Goal: Use online tool/utility: Utilize a website feature to perform a specific function

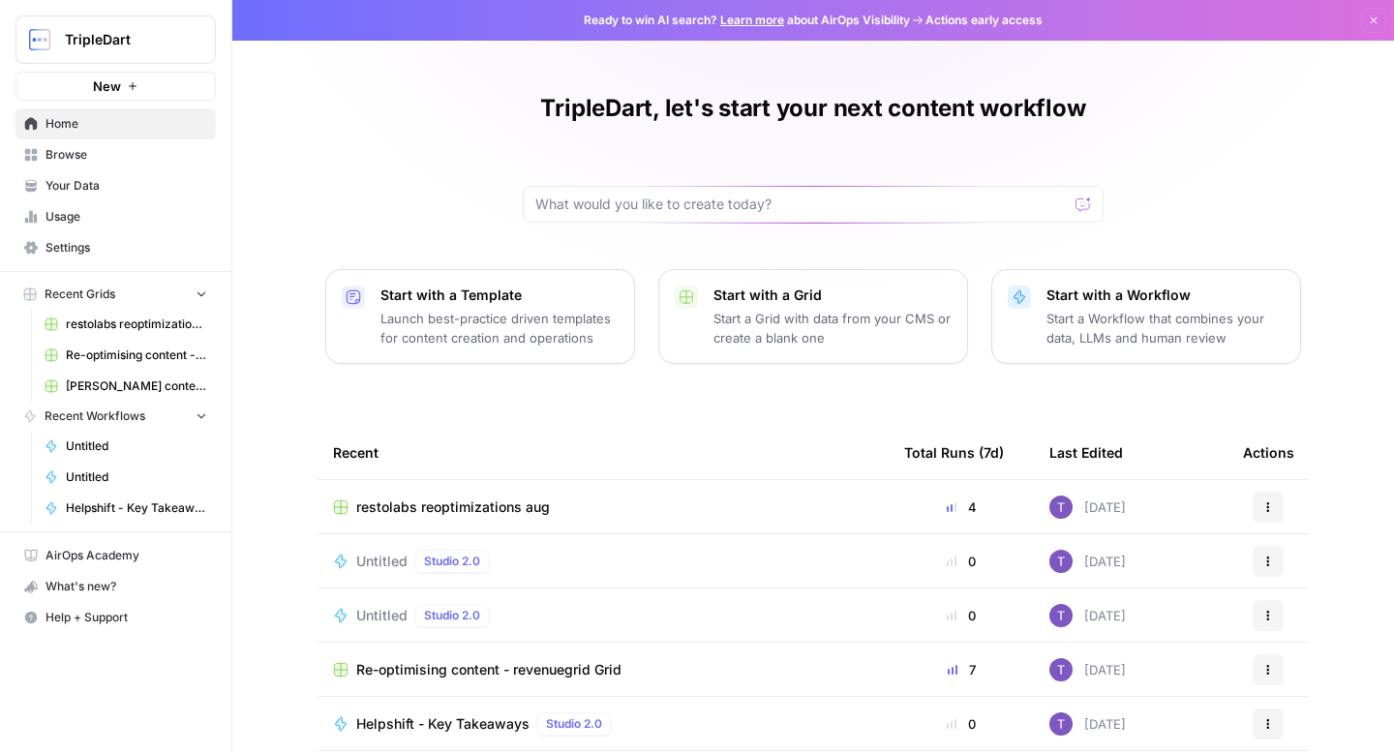
click at [142, 189] on span "Your Data" at bounding box center [127, 185] width 162 height 17
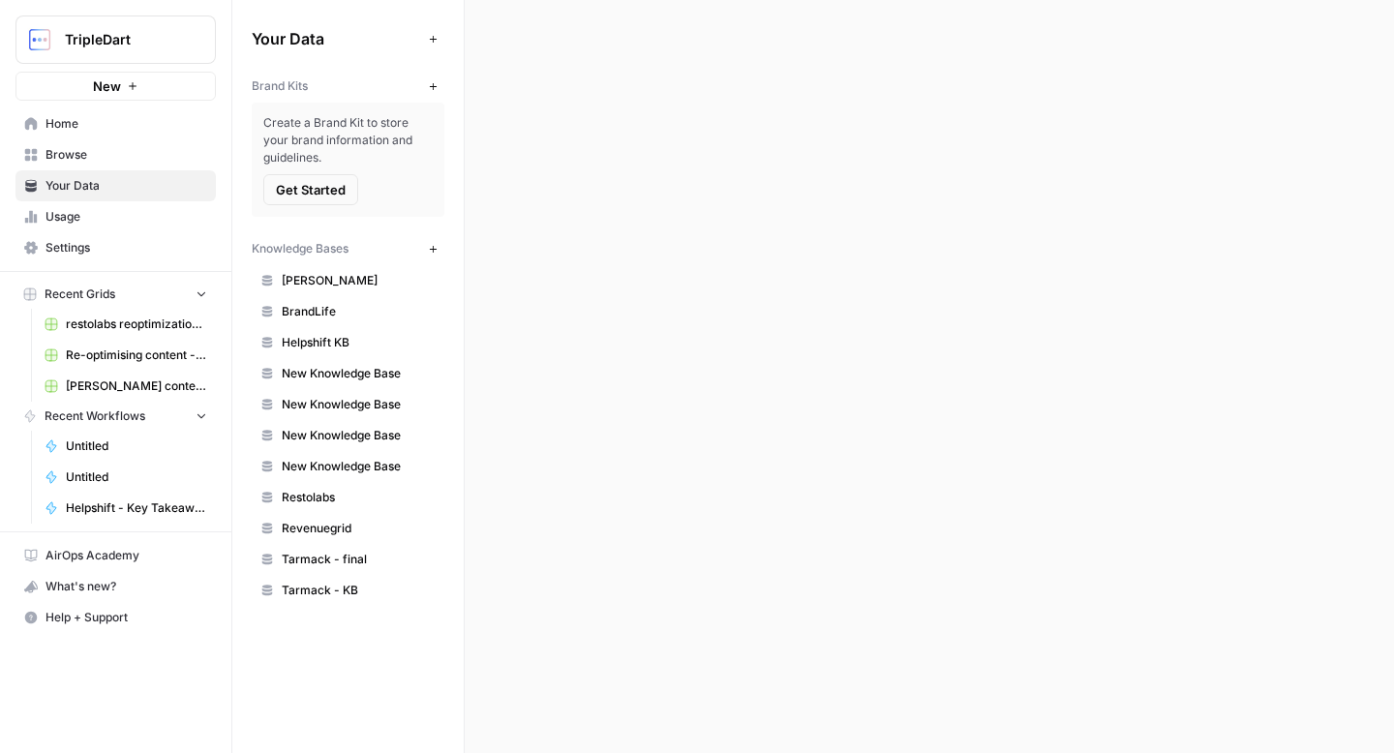
click at [160, 150] on span "Browse" at bounding box center [127, 154] width 162 height 17
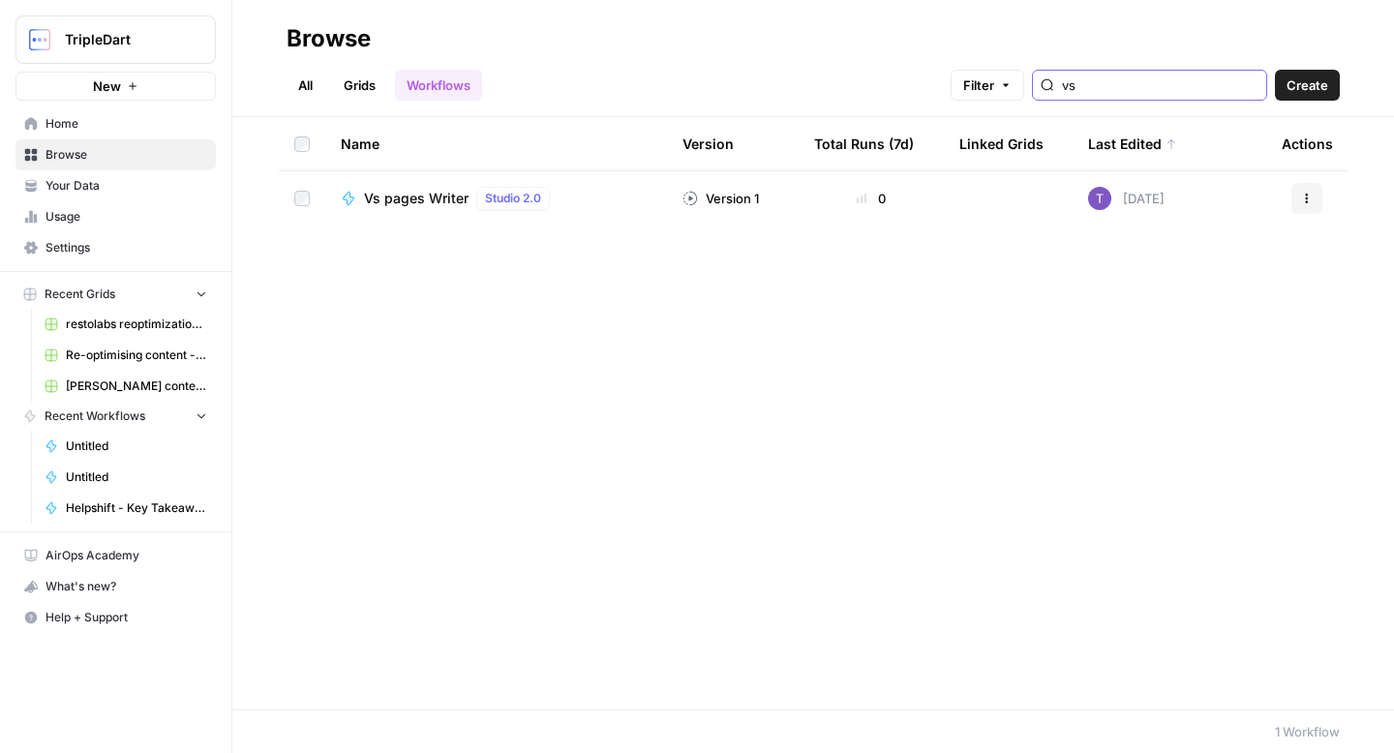
click at [1144, 82] on input "vs" at bounding box center [1160, 85] width 197 height 19
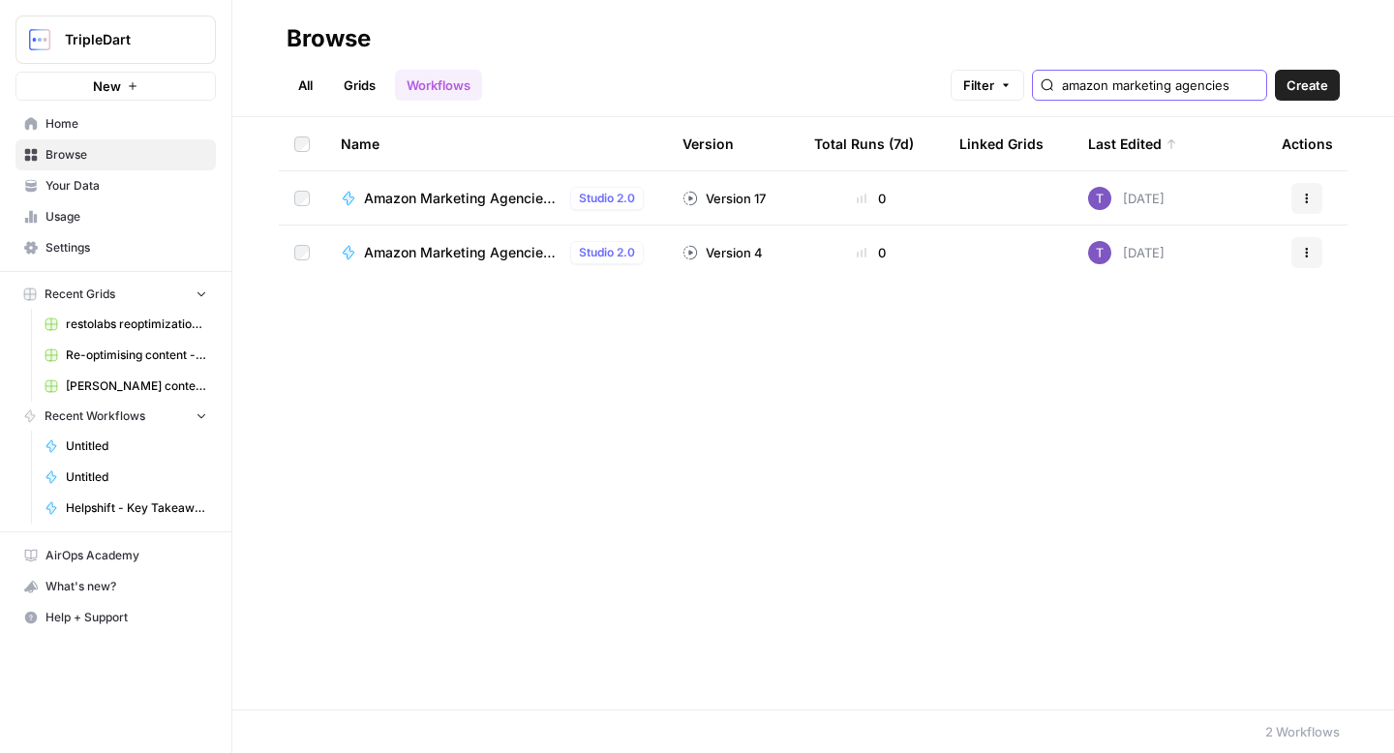
scroll to position [0, 45]
type input "amazon marketing agencies"
click at [541, 196] on span "Amazon Marketing Agencies Listicle | SalesDuo" at bounding box center [463, 198] width 198 height 19
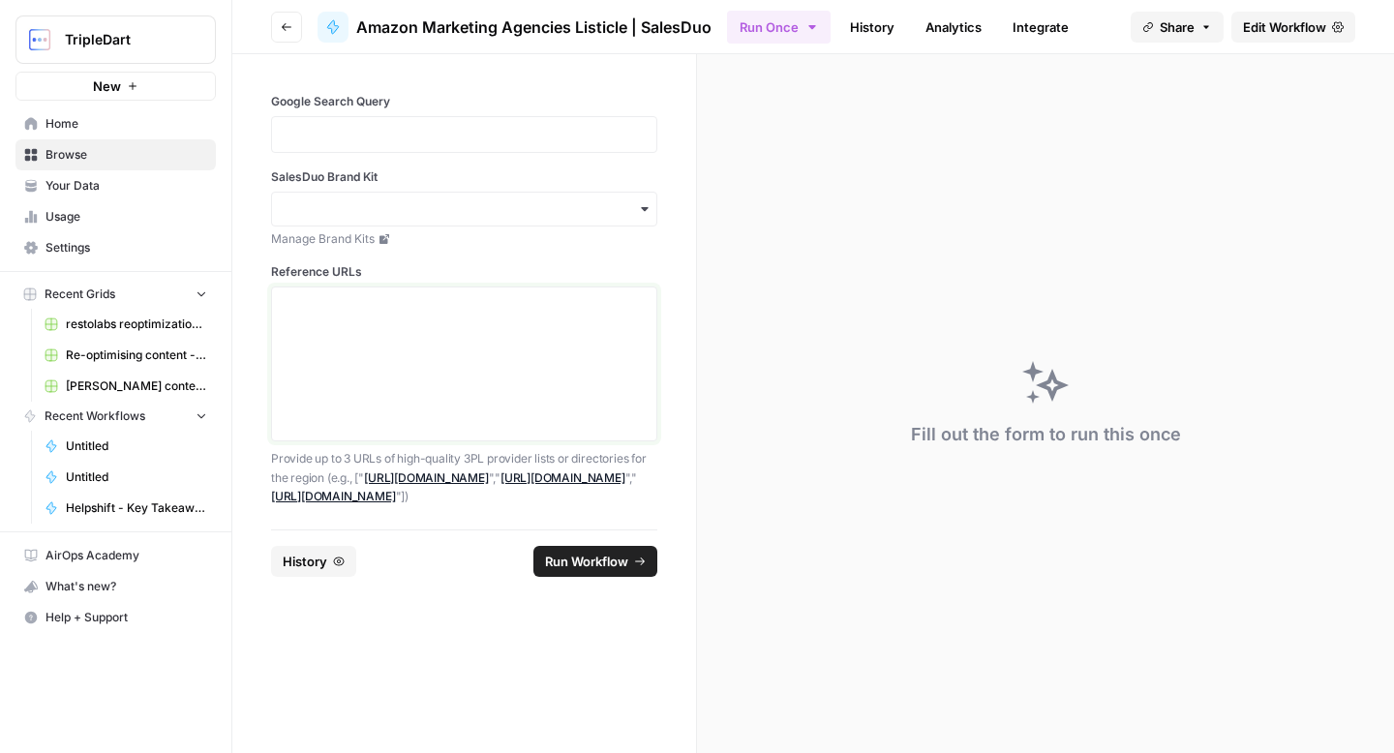
click at [439, 324] on textarea "Reference URLs" at bounding box center [464, 363] width 361 height 137
click at [496, 130] on p at bounding box center [464, 134] width 361 height 19
click at [465, 197] on div "button" at bounding box center [464, 209] width 386 height 35
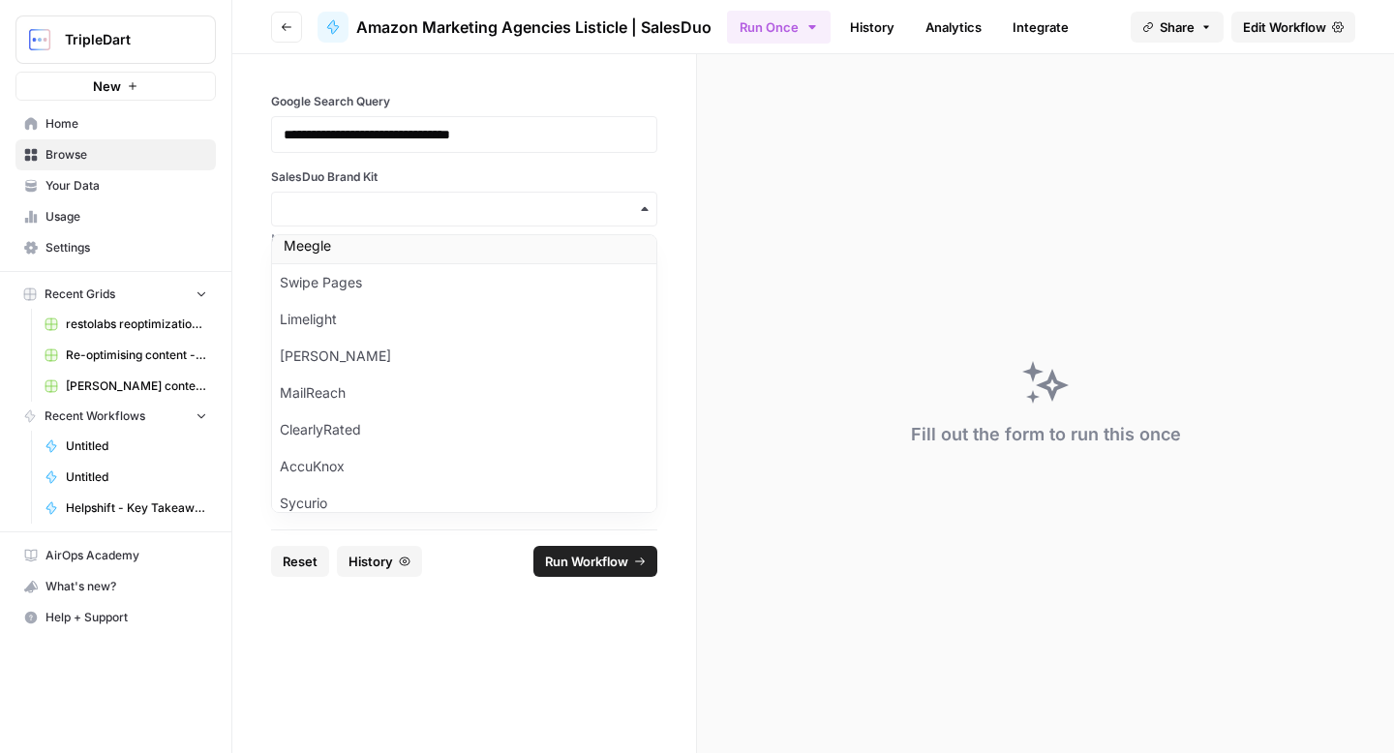
scroll to position [302, 0]
click at [457, 211] on input "SalesDuo Brand Kit" at bounding box center [464, 208] width 361 height 19
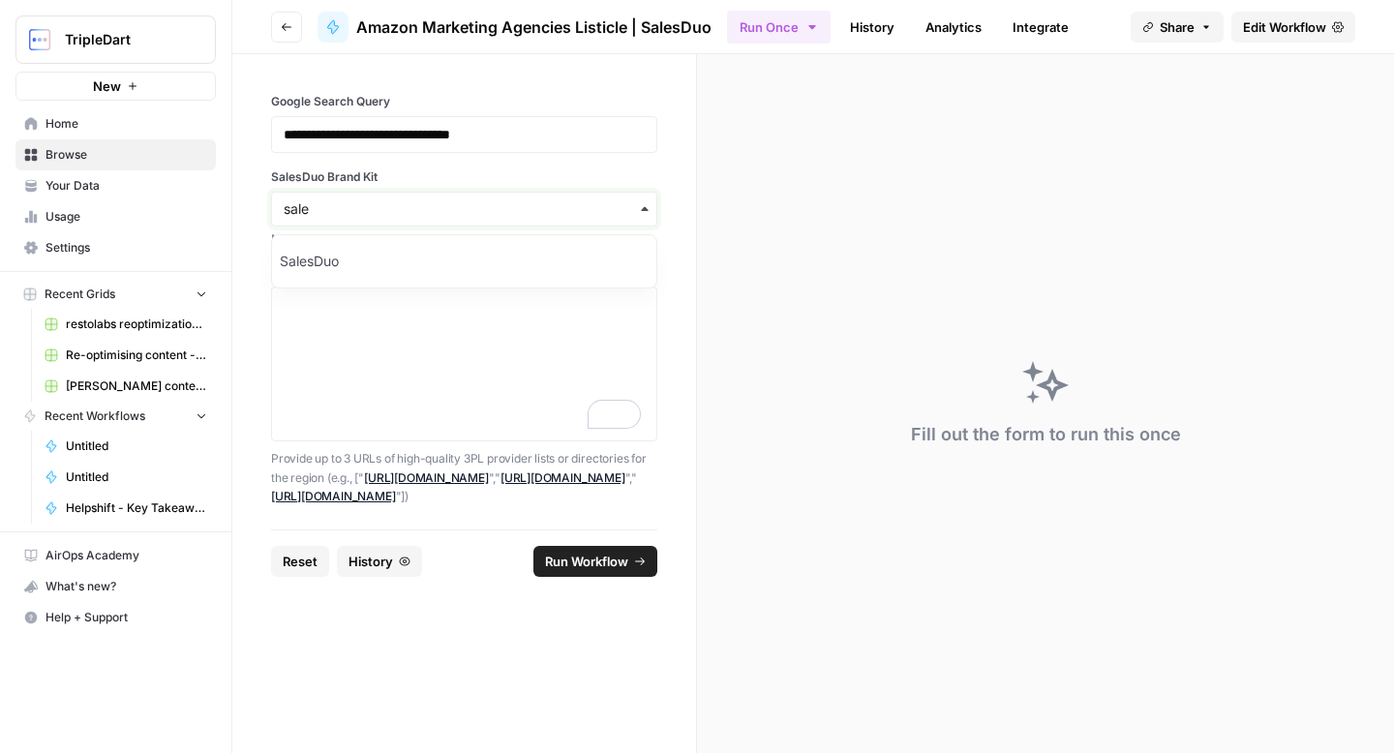
type input "sale"
click at [437, 246] on div "SalesDuo" at bounding box center [464, 261] width 384 height 37
click at [436, 300] on textarea "Reference URLs" at bounding box center [464, 363] width 361 height 137
click at [434, 320] on textarea "Reference URLs" at bounding box center [464, 363] width 361 height 137
paste textarea "https://www.sortlist.com/s/amazon-marketing/egypt-eg"
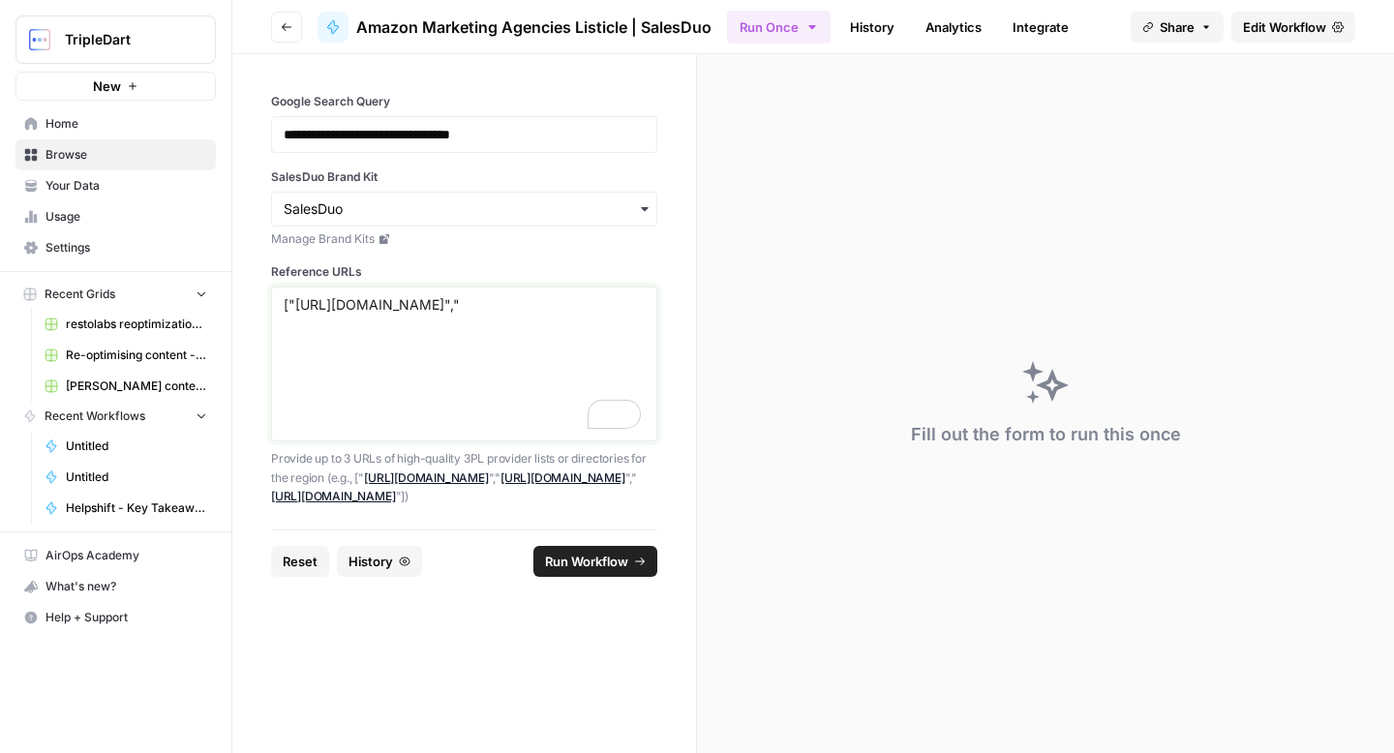
paste textarea "https://techbehemoths.com/companies/amazon-advertising/egypt"
type textarea "["https://www.sortlist.com/s/amazon-marketing/egypt-eg","https://techbehemoths.…"
click at [601, 558] on span "Run Workflow" at bounding box center [586, 561] width 83 height 19
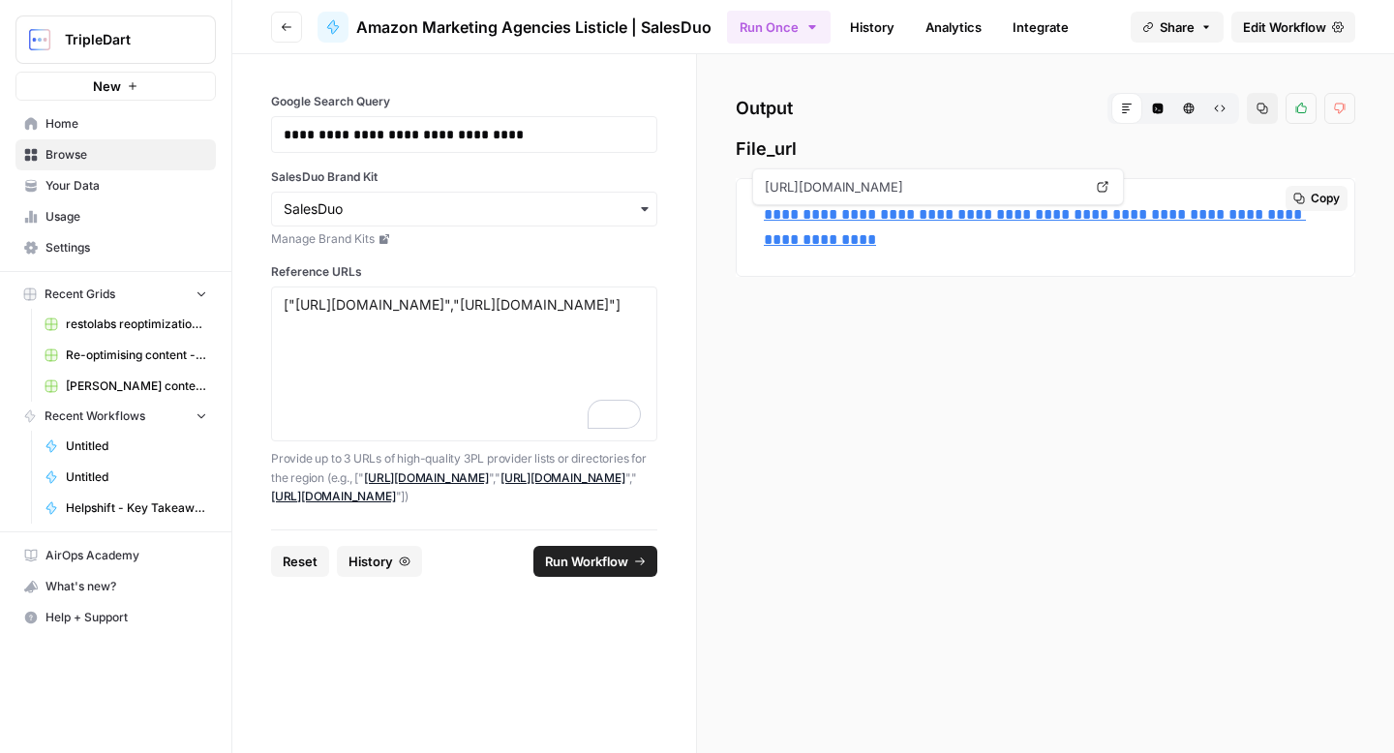
click at [998, 220] on link "**********" at bounding box center [1035, 227] width 542 height 40
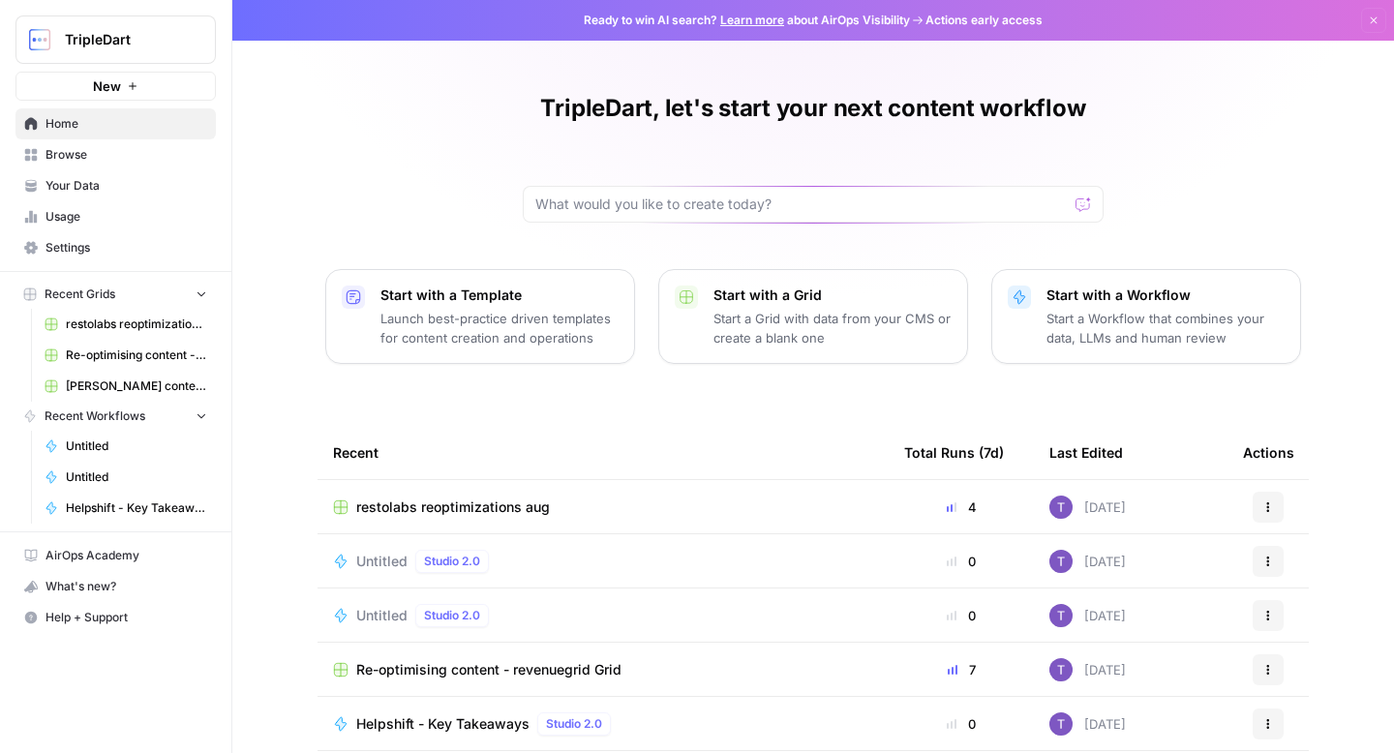
click at [131, 152] on span "Browse" at bounding box center [127, 154] width 162 height 17
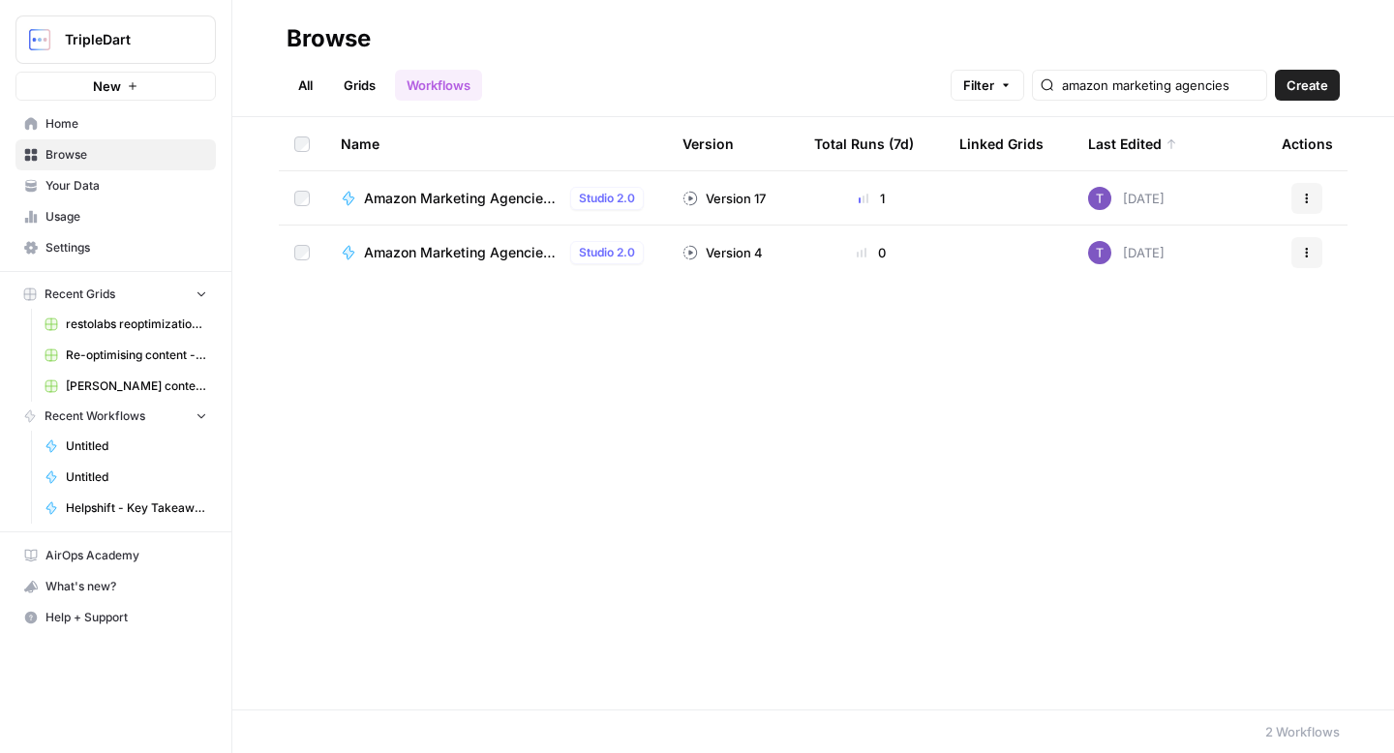
click at [471, 200] on span "Amazon Marketing Agencies Listicle | SalesDuo" at bounding box center [463, 198] width 198 height 19
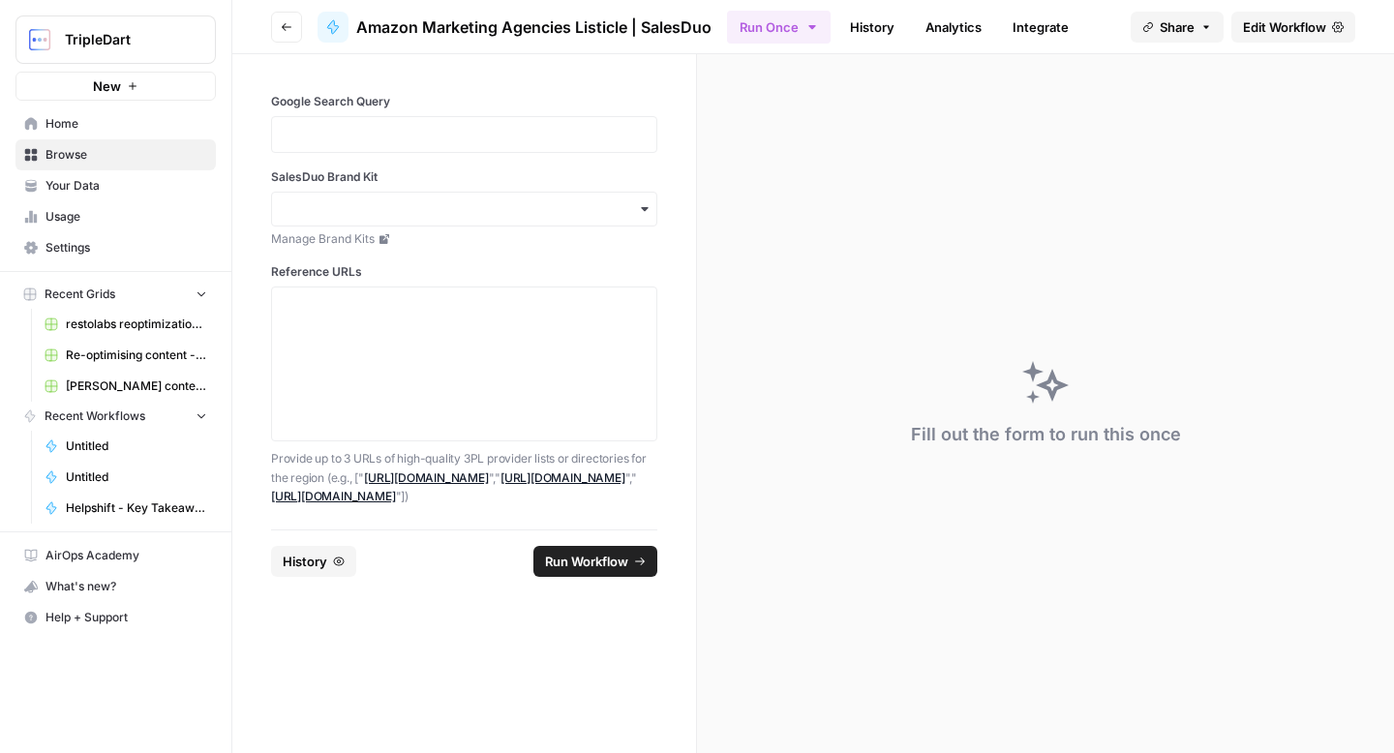
click at [404, 149] on div at bounding box center [464, 134] width 386 height 37
click at [391, 133] on p at bounding box center [464, 134] width 361 height 19
click at [464, 188] on div "SalesDuo Brand Kit Manage Brand Kits" at bounding box center [464, 207] width 386 height 79
click at [481, 149] on div "**********" at bounding box center [464, 134] width 386 height 37
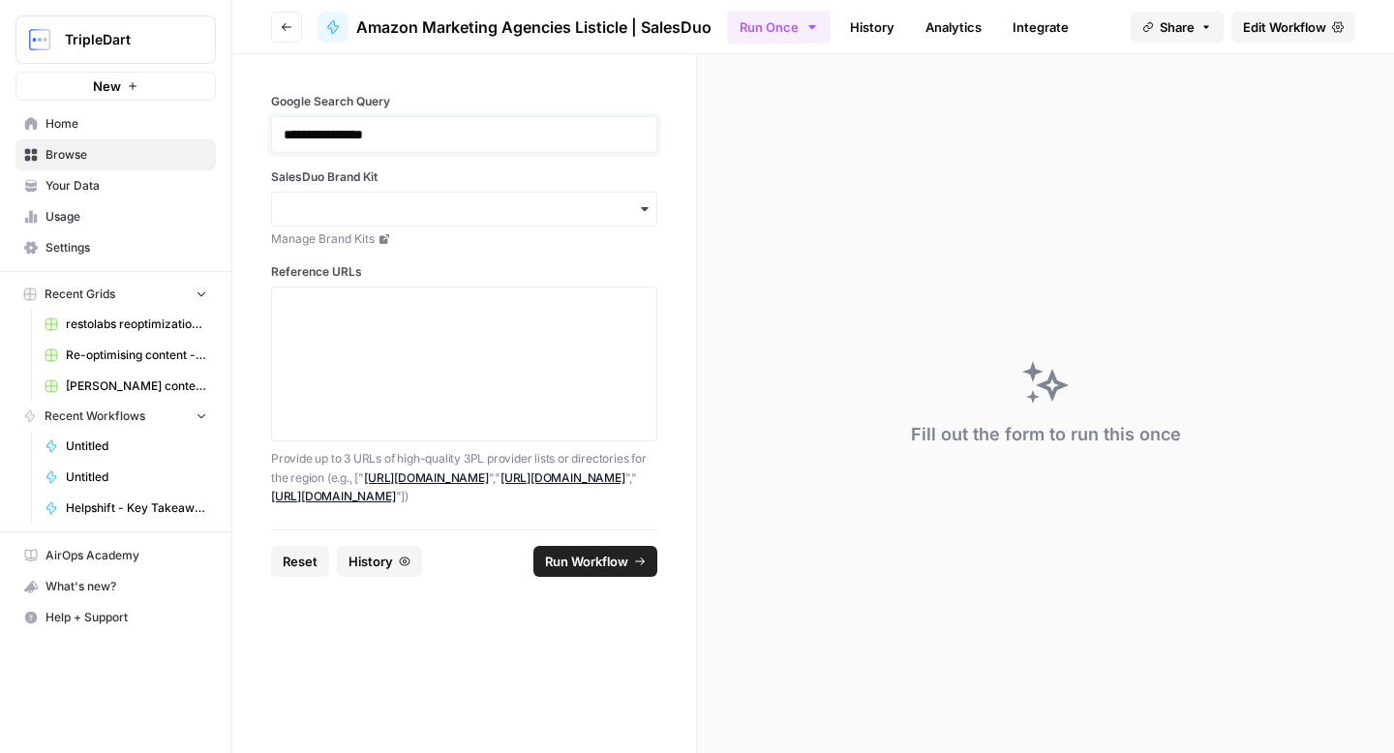
click at [455, 134] on p "**********" at bounding box center [464, 134] width 361 height 19
click at [422, 198] on div "button" at bounding box center [464, 209] width 386 height 35
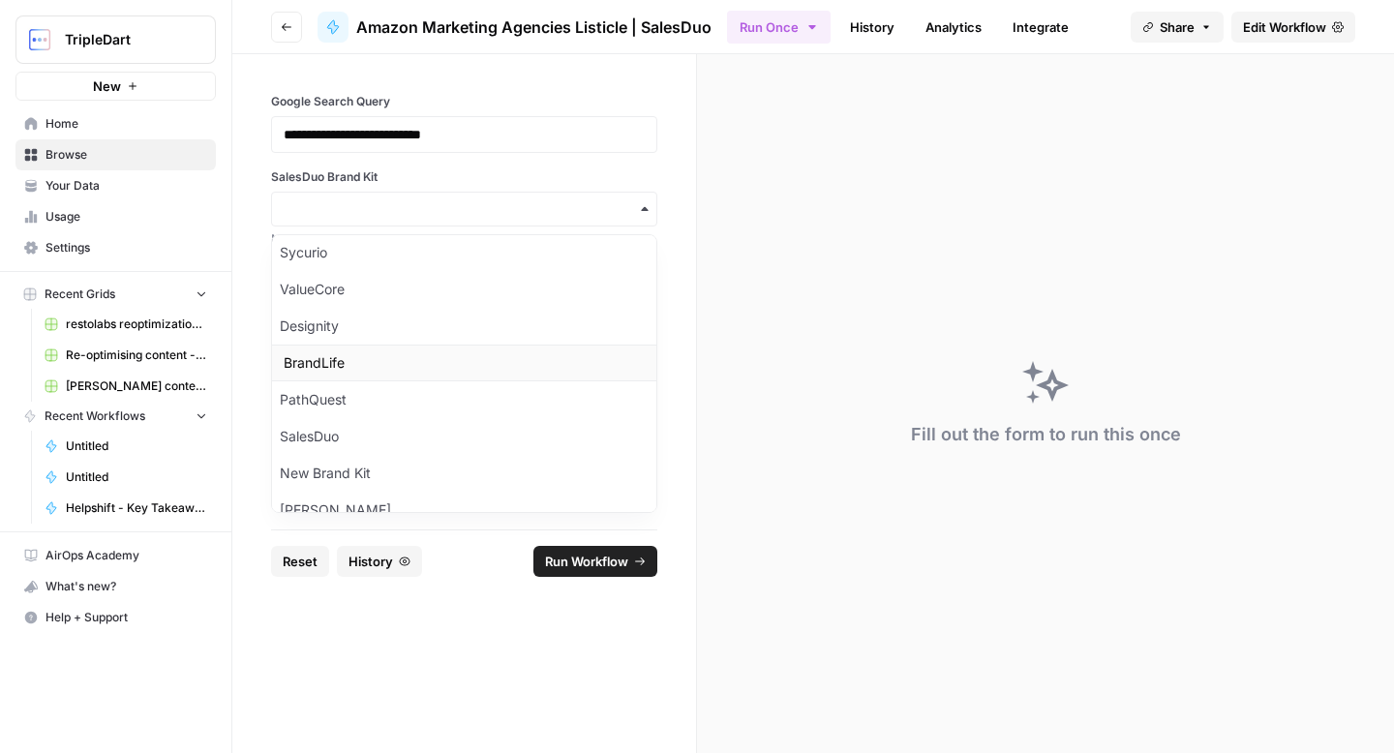
scroll to position [550, 0]
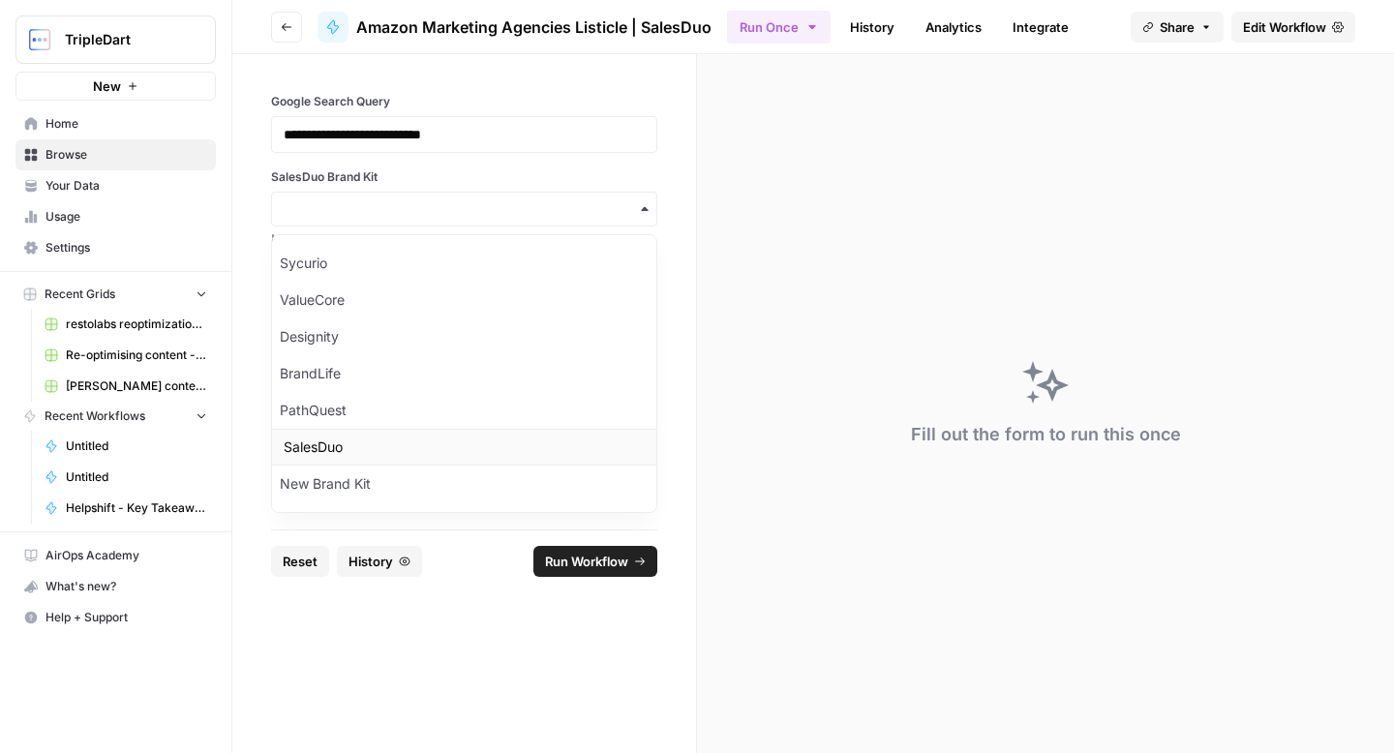
click at [443, 440] on div "SalesDuo" at bounding box center [464, 447] width 384 height 37
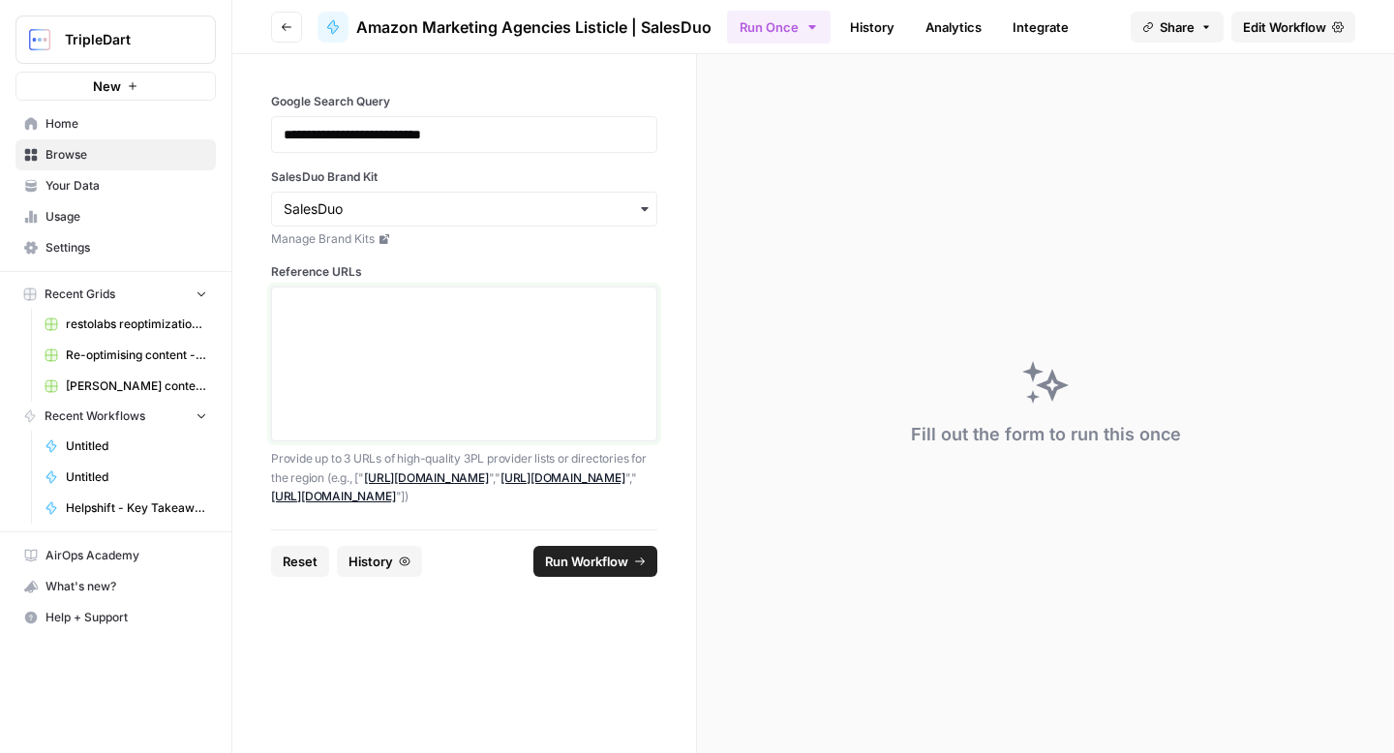
click at [448, 324] on textarea "Reference URLs" at bounding box center [464, 363] width 361 height 137
paste textarea "https://www.sortlist.com/l/colombia-co"
paste textarea "https://clutch.co/co/agencies/ppc/amazon"
type textarea "["https://www.sortlist.com/l/colombia-co","https://clutch.co/co/agencies/ppc/am…"
click at [614, 549] on button "Run Workflow" at bounding box center [596, 561] width 124 height 31
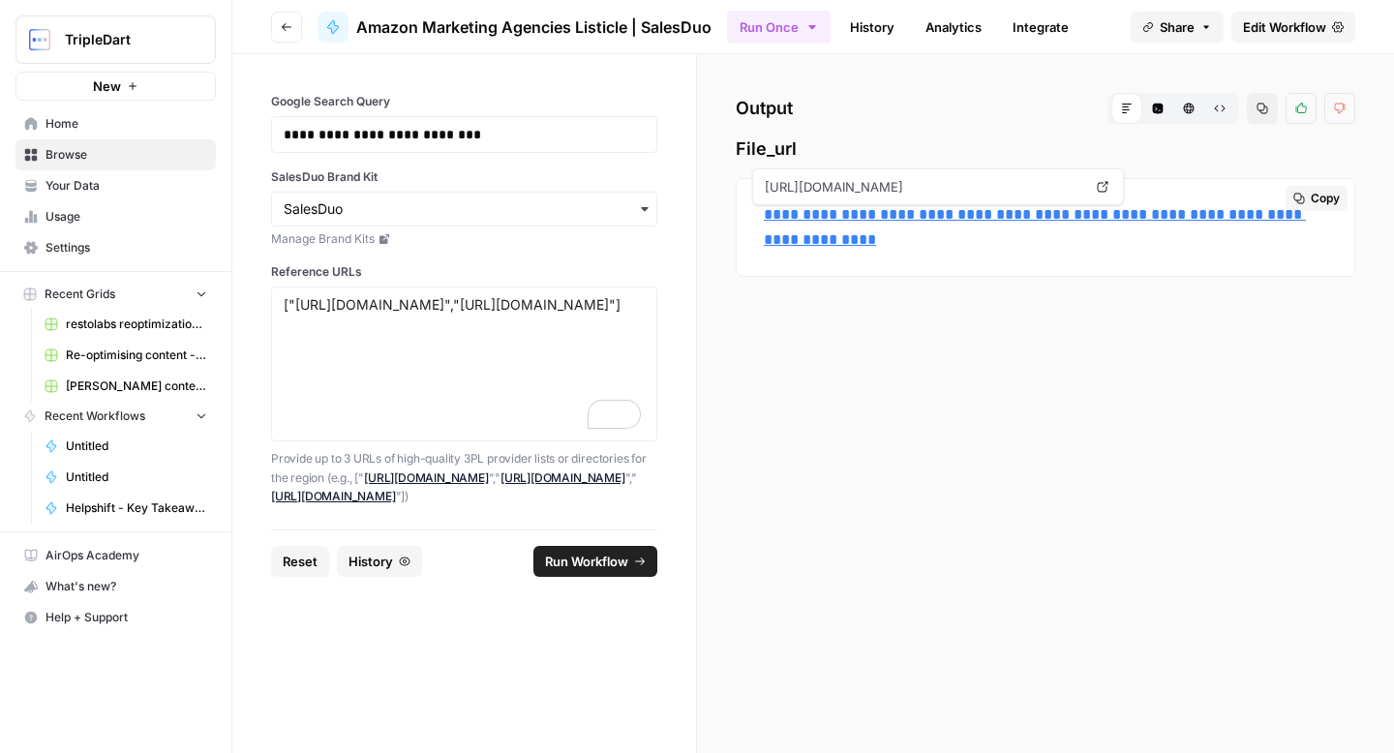
click at [956, 211] on link "**********" at bounding box center [1035, 227] width 542 height 40
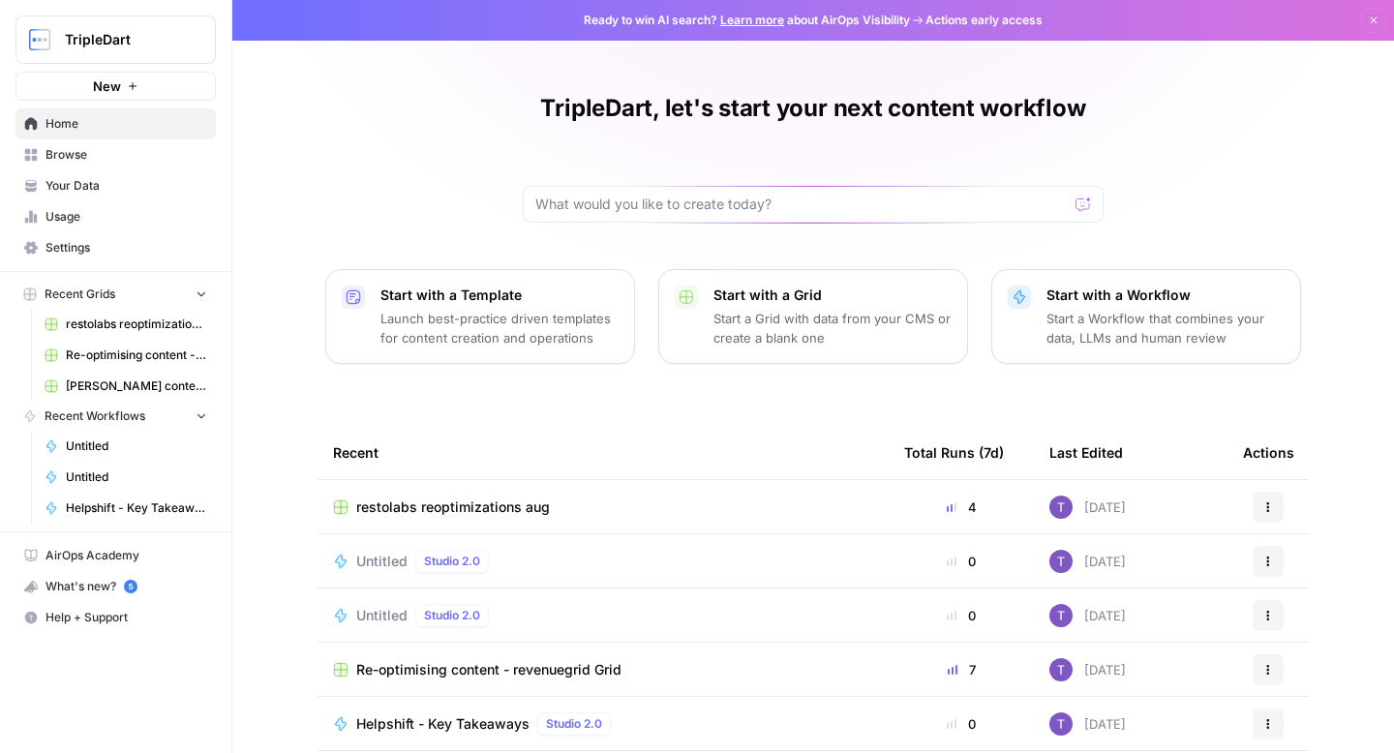
click at [137, 157] on span "Browse" at bounding box center [127, 154] width 162 height 17
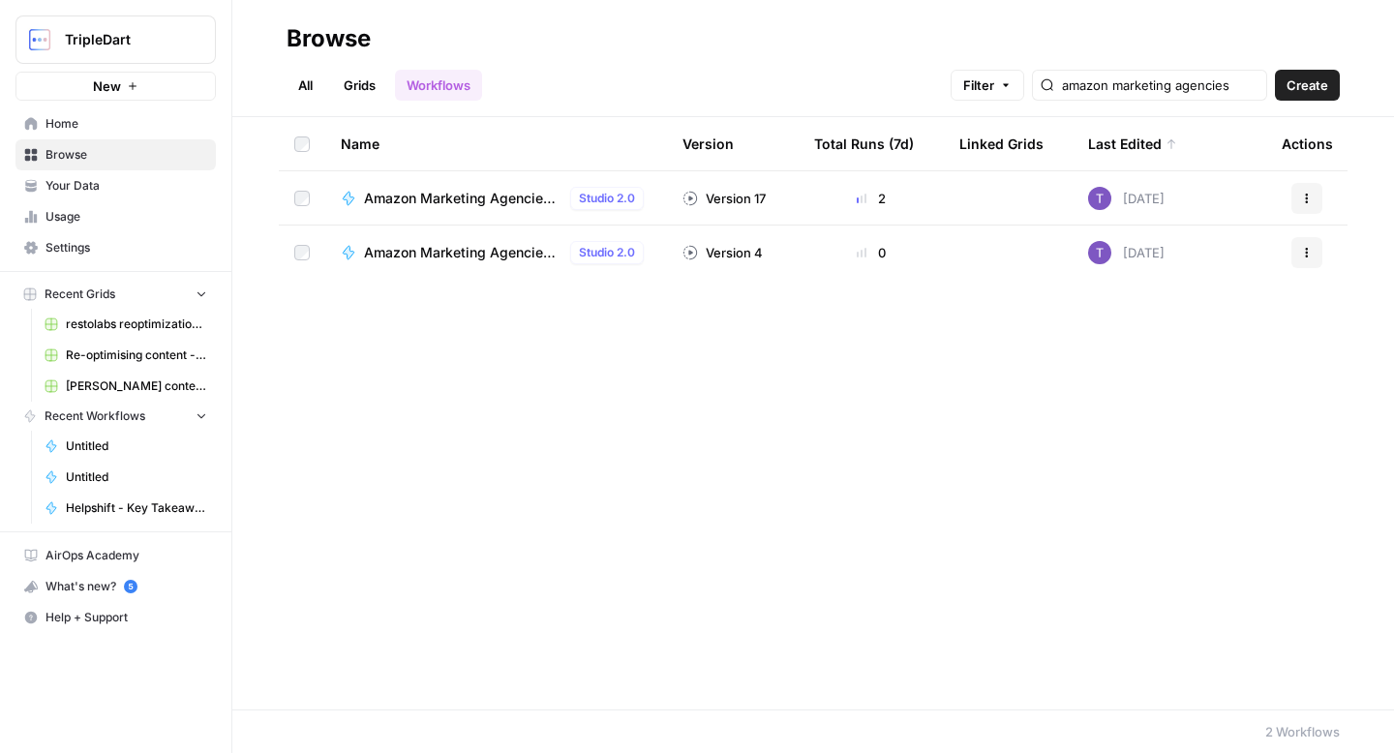
click at [517, 202] on span "Amazon Marketing Agencies Listicle | SalesDuo" at bounding box center [463, 198] width 198 height 19
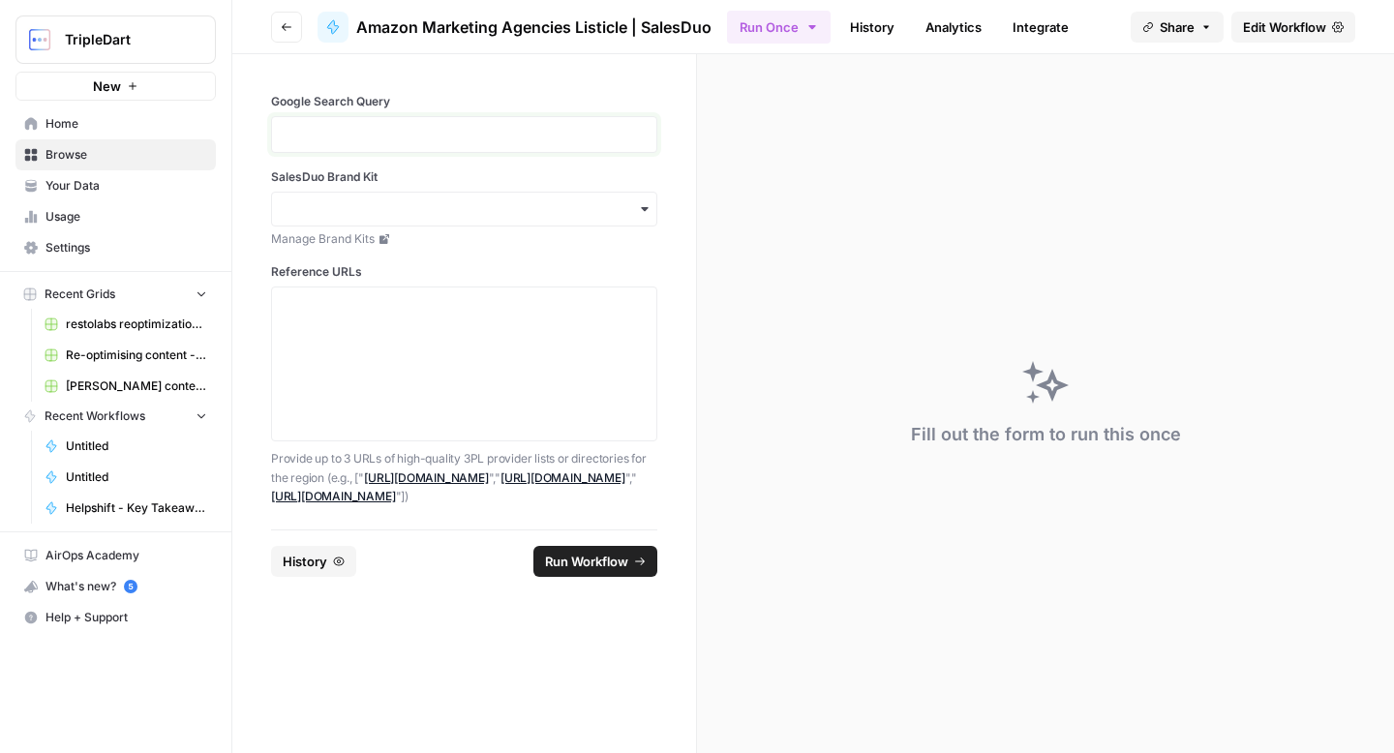
click at [552, 138] on p at bounding box center [464, 134] width 361 height 19
click at [521, 132] on p at bounding box center [464, 134] width 361 height 19
click at [411, 205] on input "SalesDuo Brand Kit" at bounding box center [464, 208] width 361 height 19
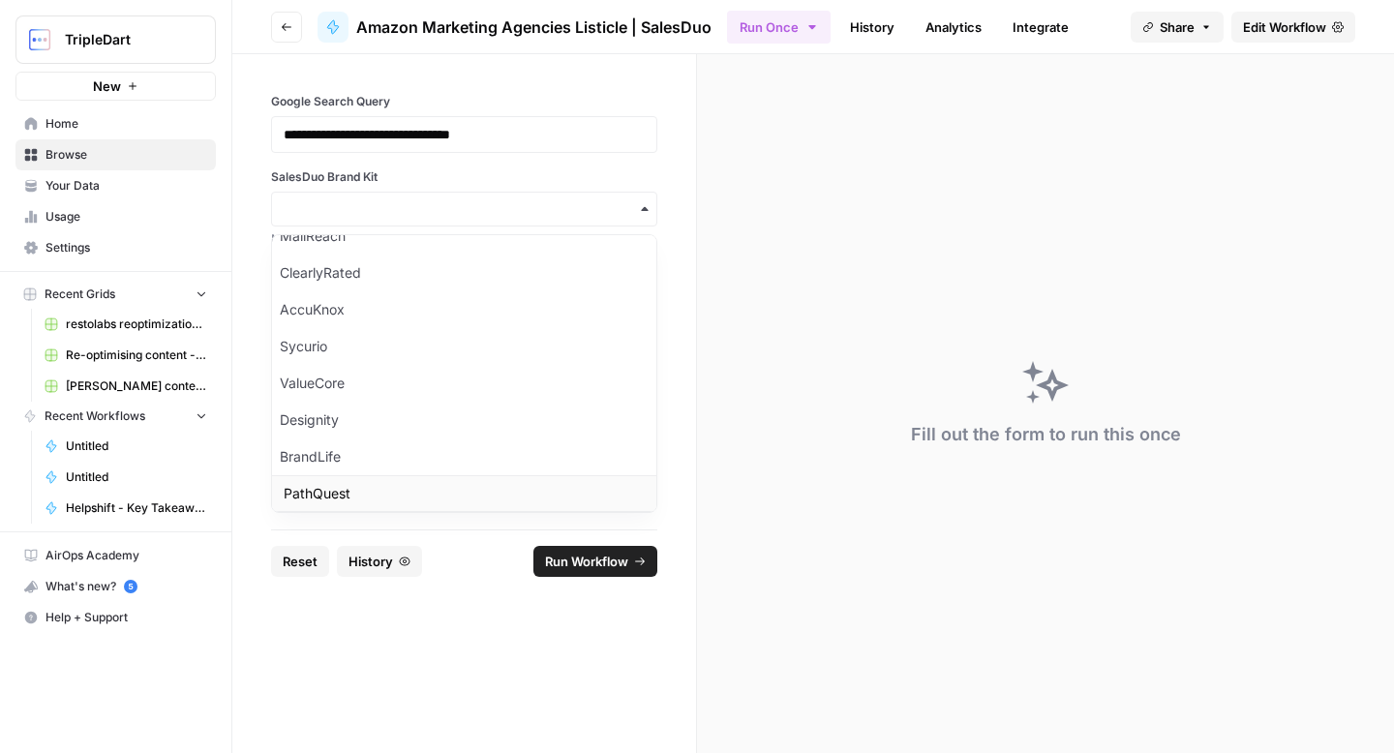
scroll to position [642, 0]
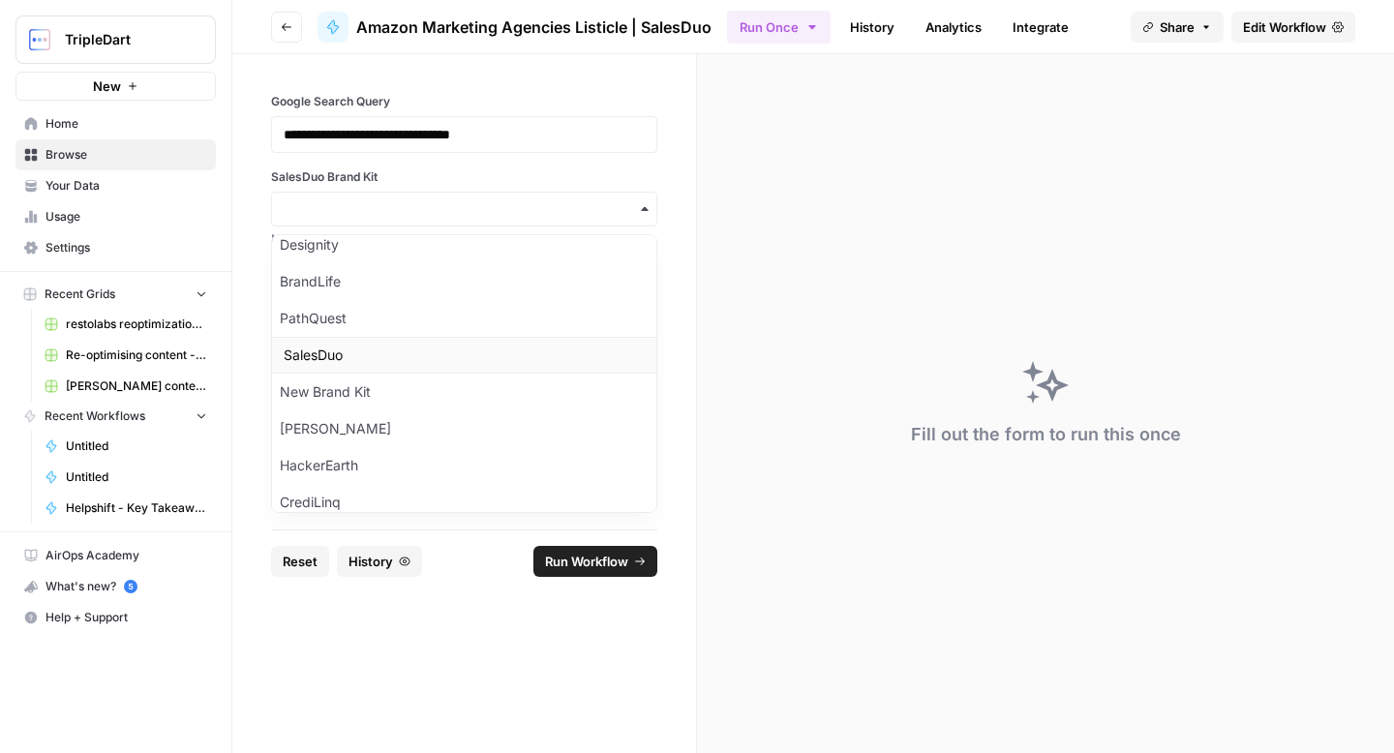
click at [439, 365] on div "SalesDuo" at bounding box center [464, 355] width 384 height 37
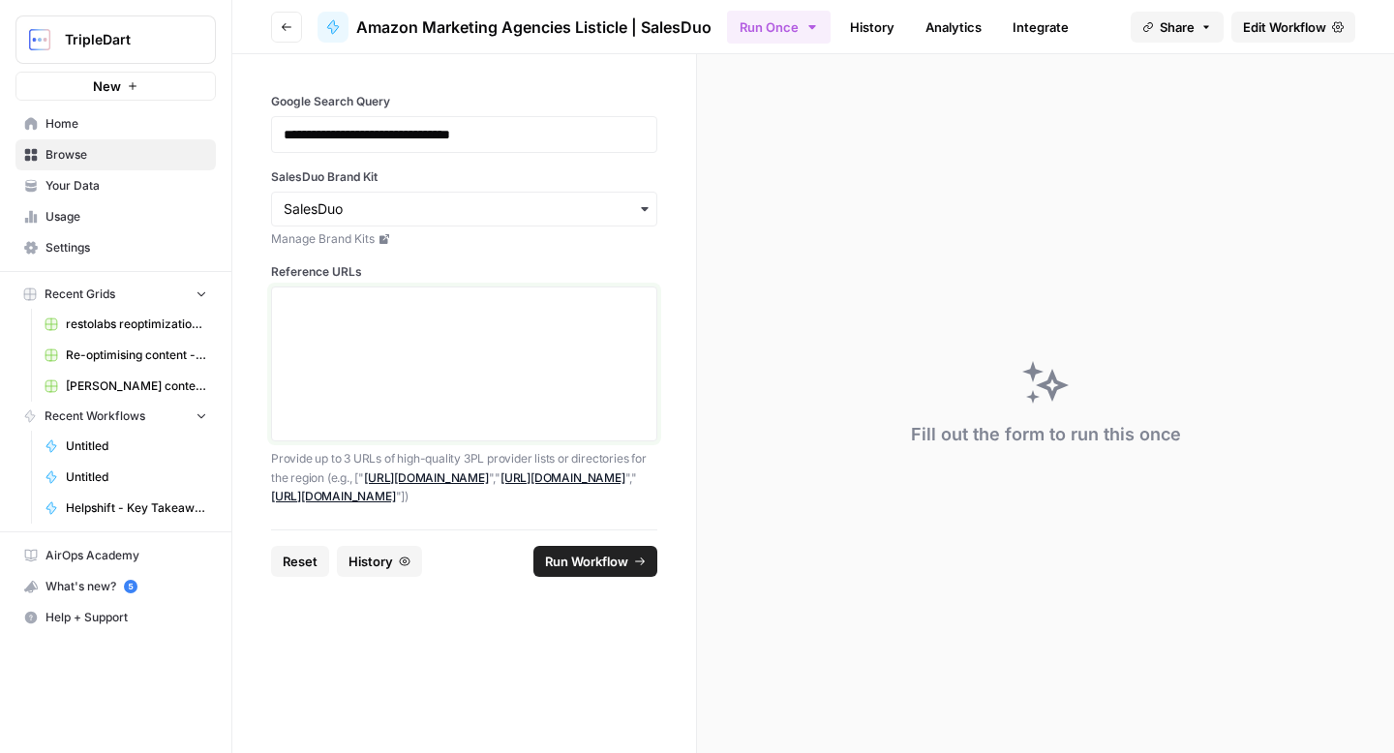
click at [413, 351] on textarea "Reference URLs" at bounding box center [464, 363] width 361 height 137
paste textarea "[URL][DOMAIN_NAME]"
type textarea "["[URL][DOMAIN_NAME]"]"
click at [627, 568] on span "Run Workflow" at bounding box center [586, 561] width 83 height 19
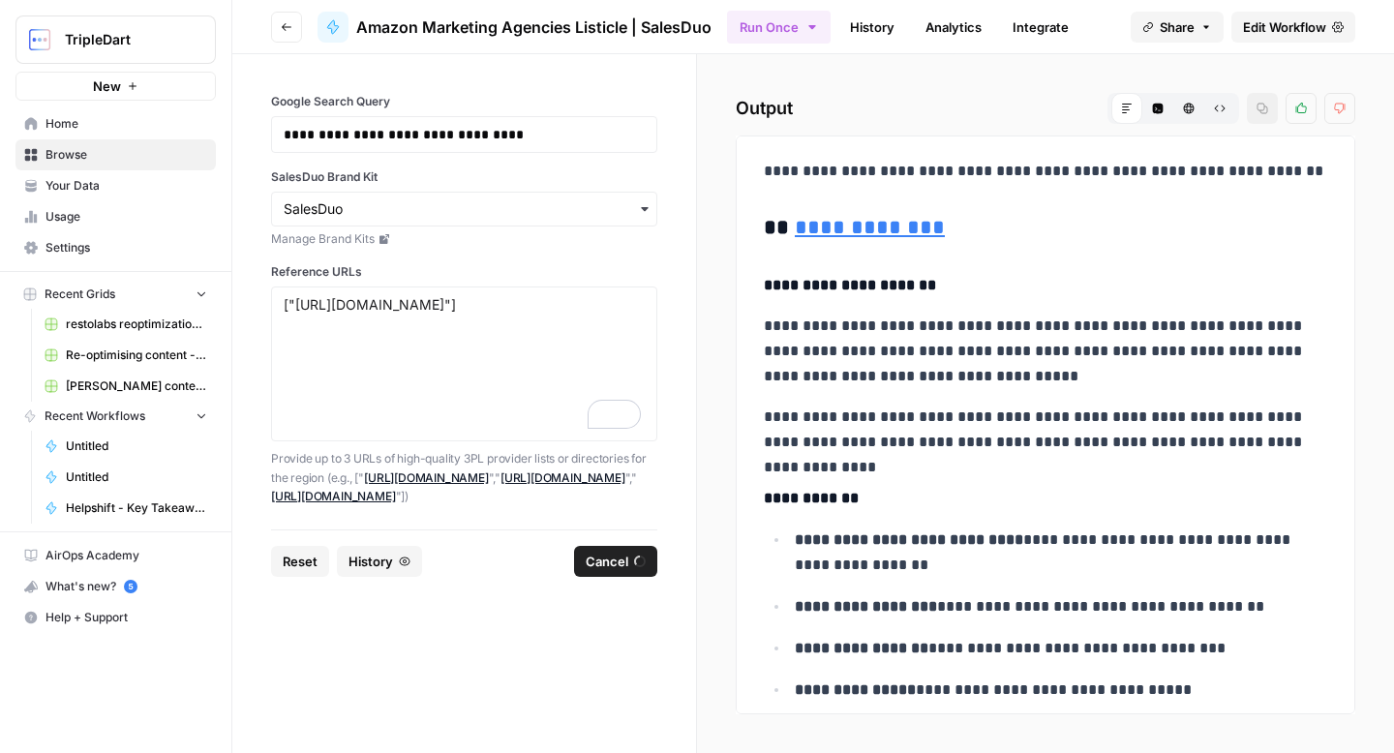
scroll to position [6458, 0]
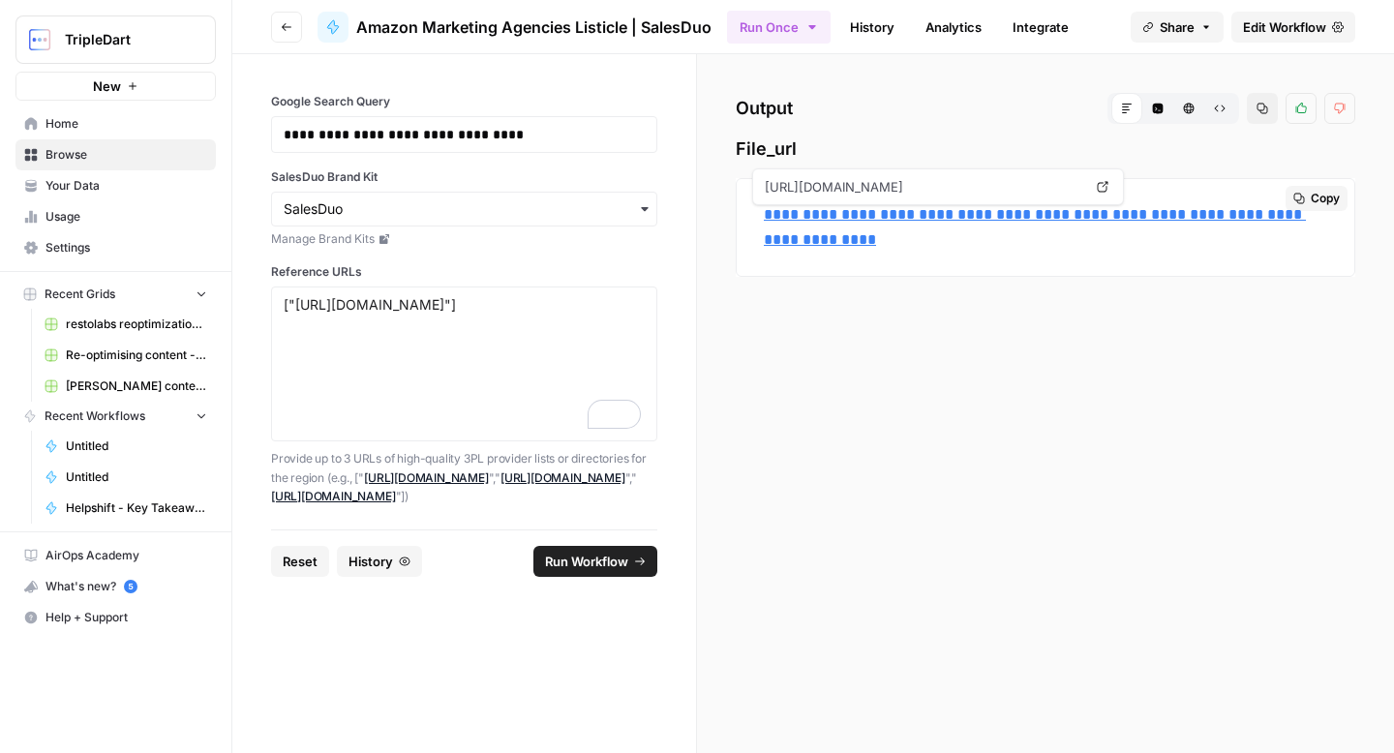
click at [954, 219] on link "**********" at bounding box center [1035, 227] width 542 height 40
